Goal: Find specific page/section: Find specific page/section

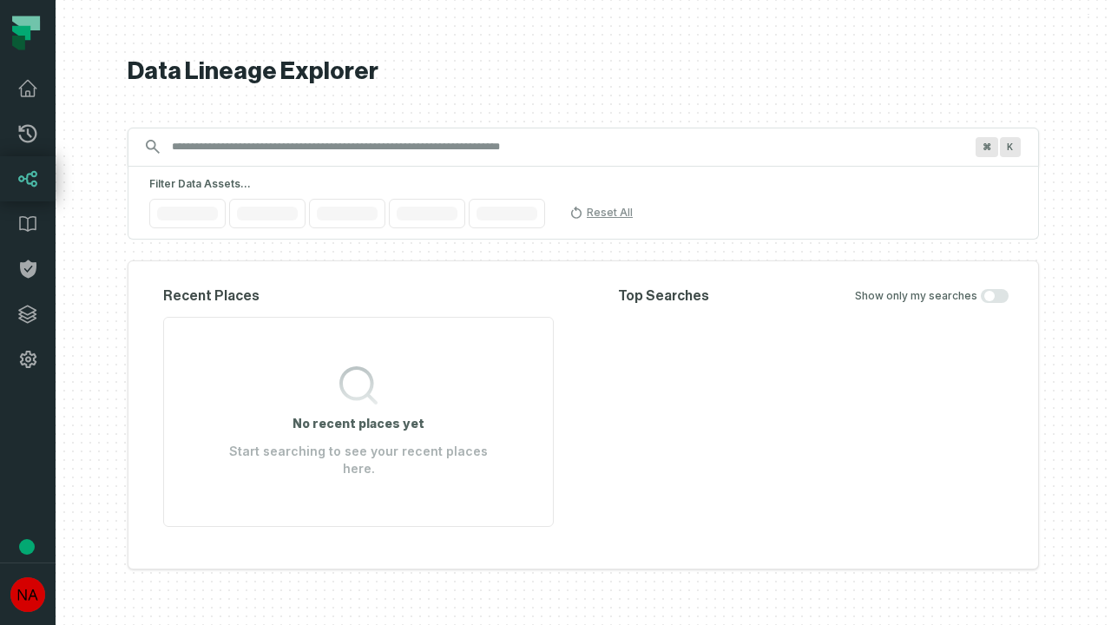
click at [28, 314] on icon at bounding box center [27, 314] width 17 height 17
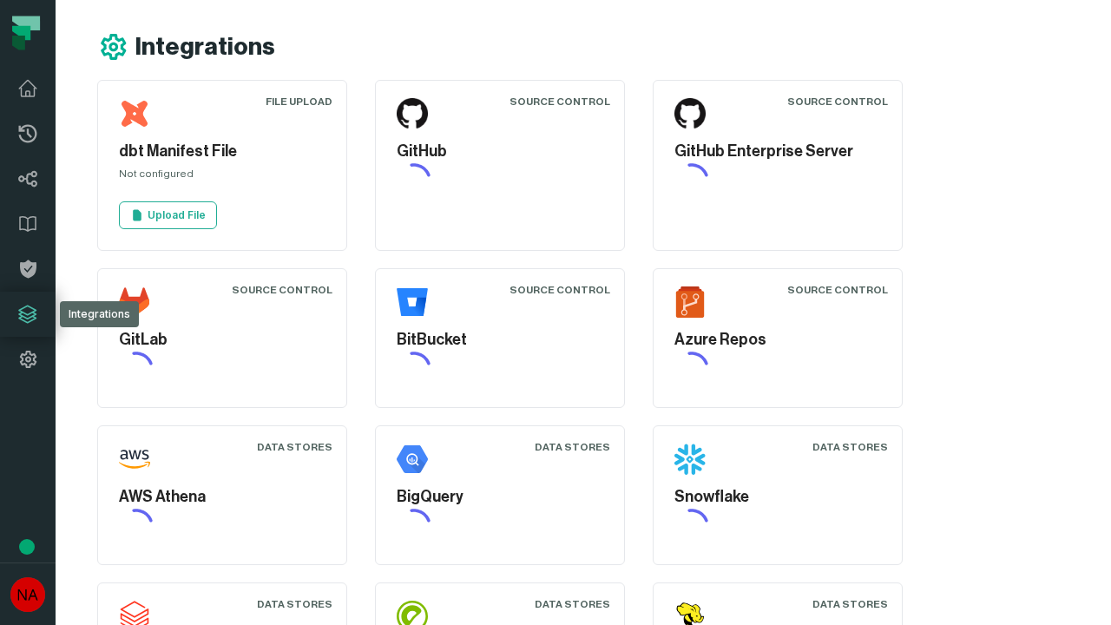
click at [28, 359] on icon at bounding box center [27, 359] width 21 height 21
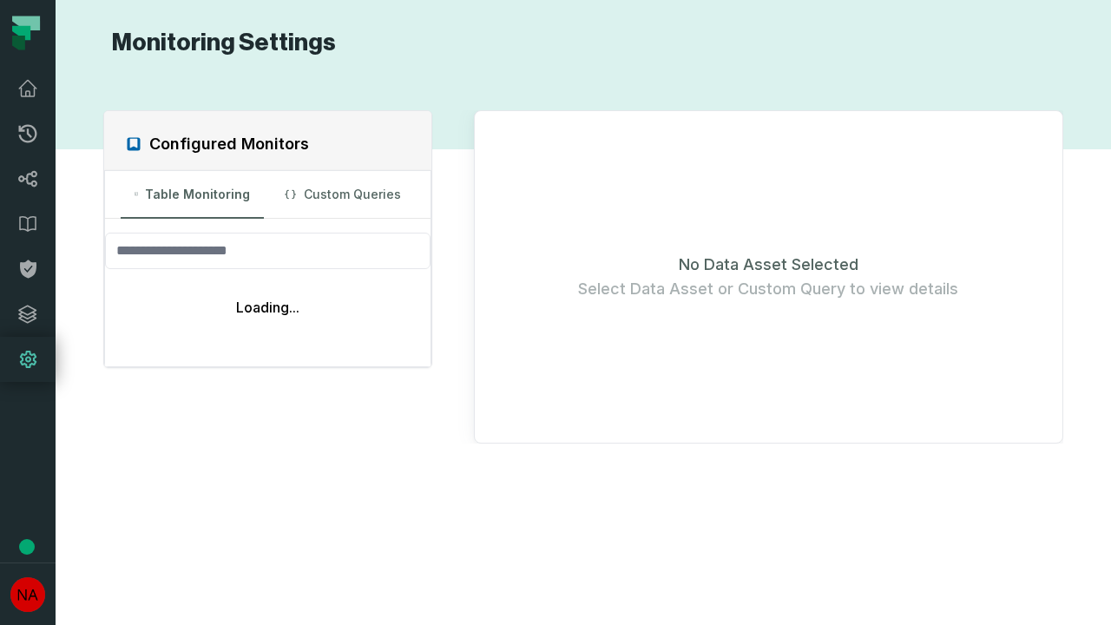
click at [28, 134] on icon at bounding box center [28, 134] width 18 height 18
